Goal: Entertainment & Leisure: Consume media (video, audio)

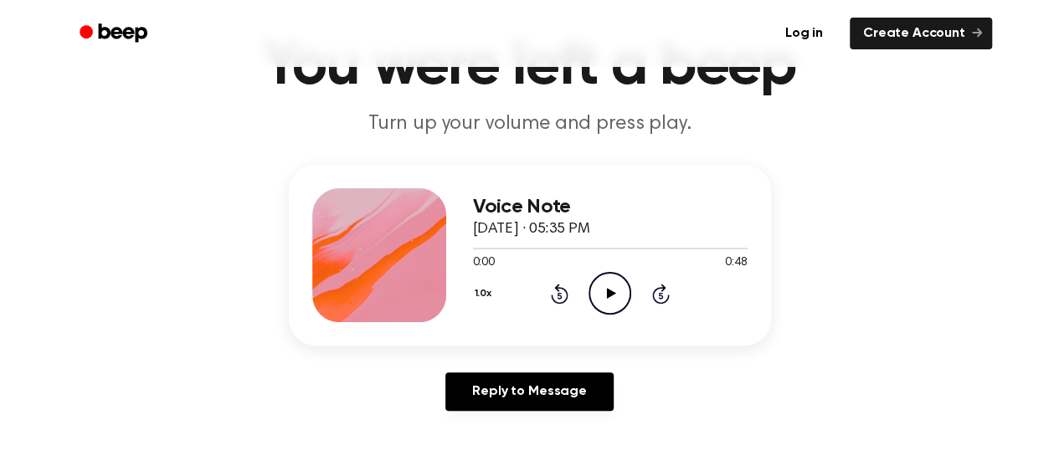
scroll to position [98, 0]
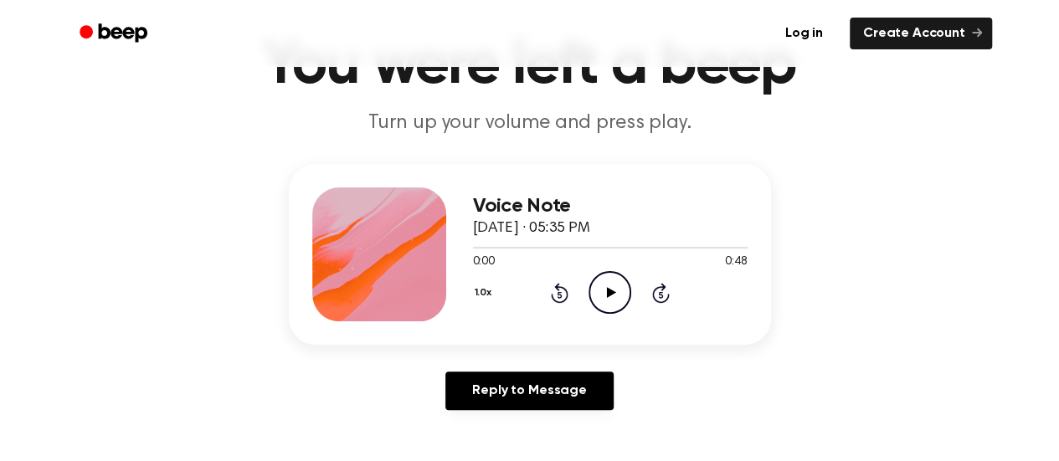
click at [604, 293] on icon "Play Audio" at bounding box center [609, 292] width 43 height 43
click at [619, 290] on icon "Pause Audio" at bounding box center [609, 292] width 43 height 43
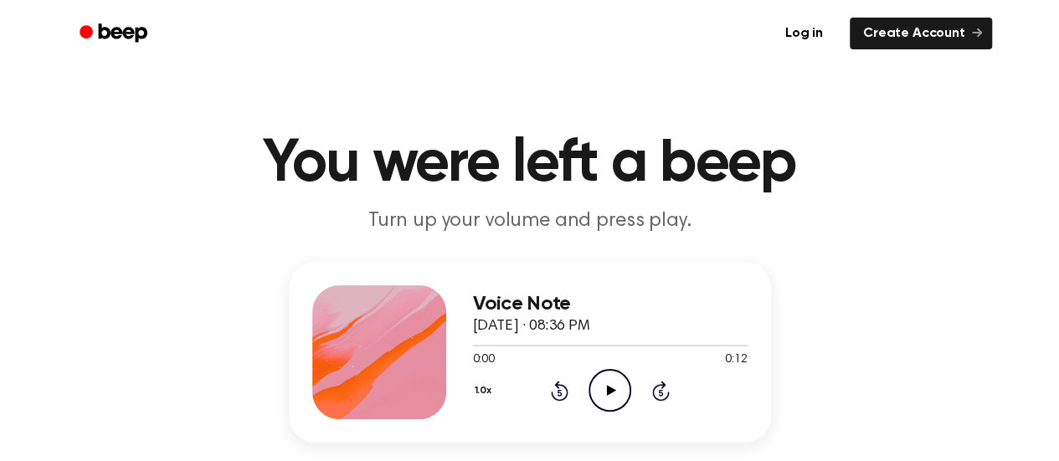
scroll to position [112, 0]
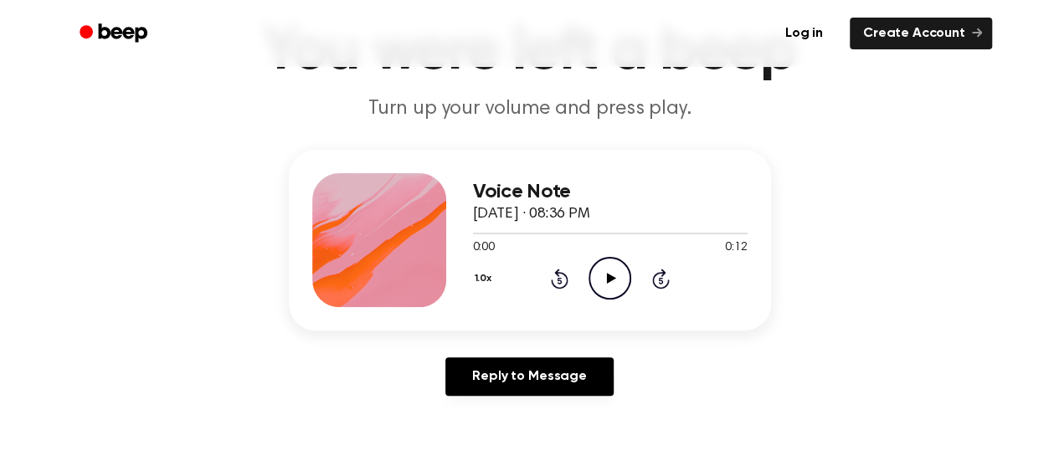
click at [607, 275] on icon at bounding box center [611, 278] width 9 height 11
click at [615, 281] on icon "Play Audio" at bounding box center [609, 278] width 43 height 43
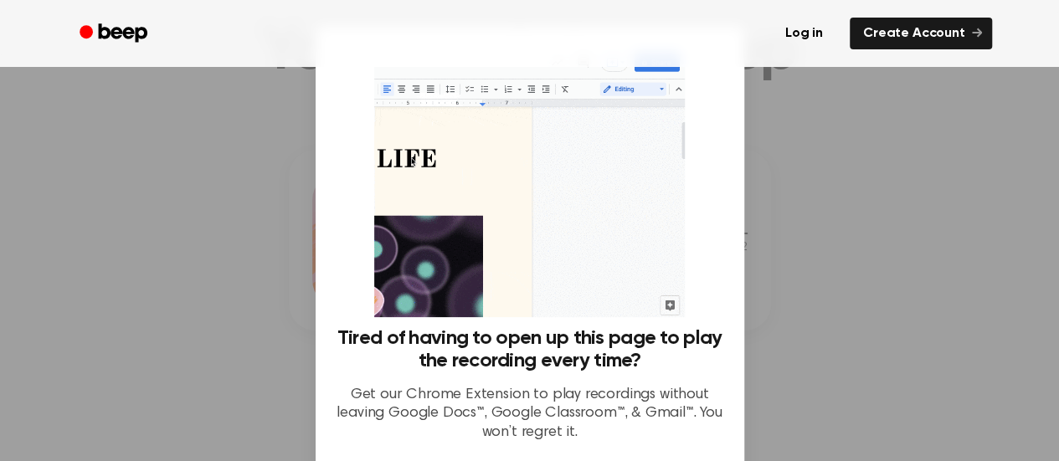
scroll to position [147, 0]
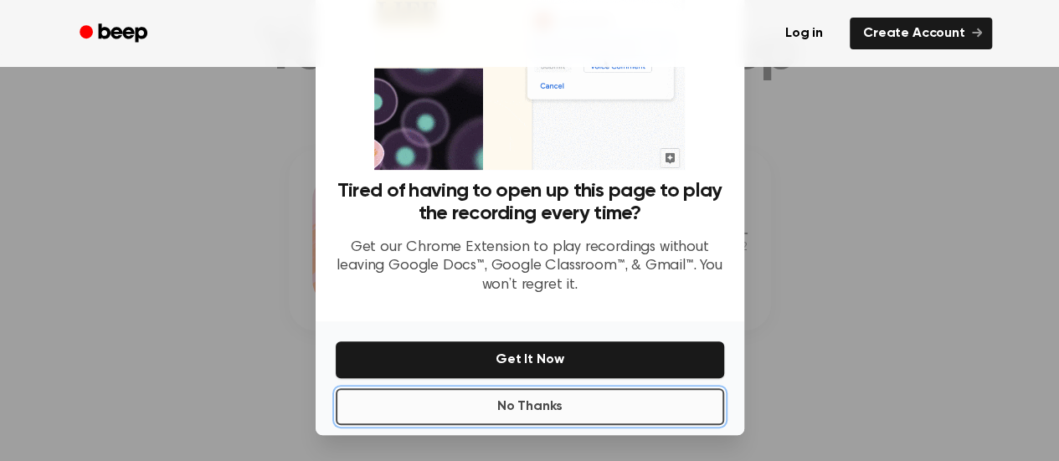
click at [604, 399] on button "No Thanks" at bounding box center [530, 406] width 388 height 37
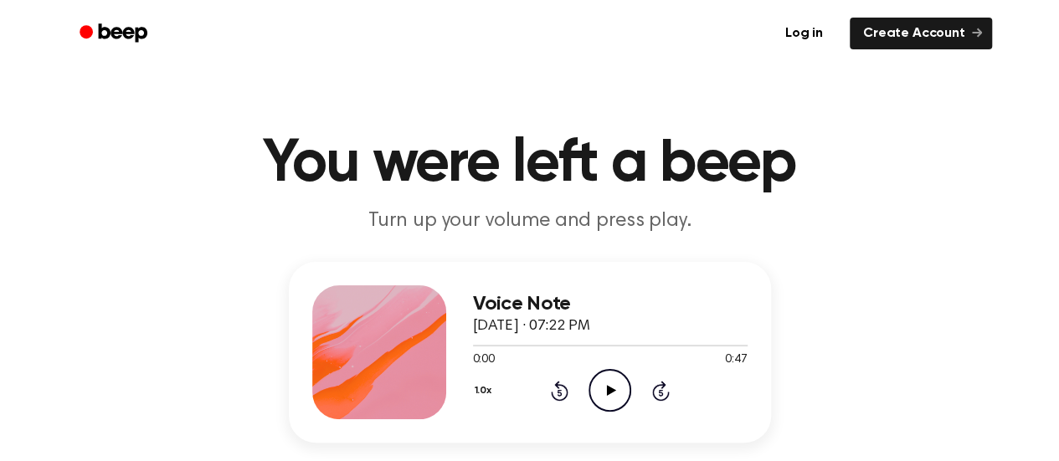
click at [605, 384] on icon "Play Audio" at bounding box center [609, 390] width 43 height 43
click at [603, 382] on icon "Pause Audio" at bounding box center [609, 390] width 43 height 43
